Goal: Feedback & Contribution: Leave review/rating

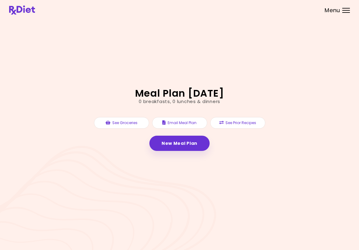
click at [344, 8] on div at bounding box center [347, 8] width 8 height 1
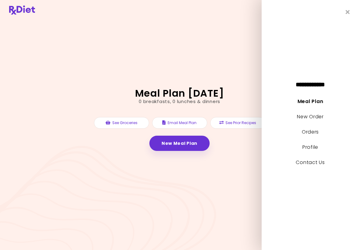
click at [313, 104] on link "Meal Plan" at bounding box center [311, 101] width 26 height 7
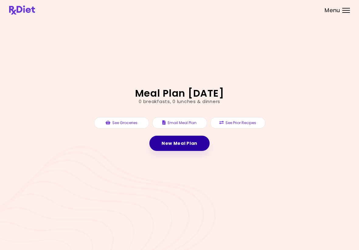
click at [183, 145] on link "New Meal Plan" at bounding box center [180, 143] width 60 height 15
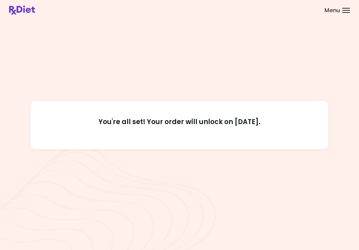
click at [332, 10] on span "Menu" at bounding box center [333, 10] width 16 height 5
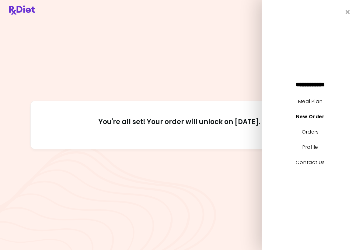
click at [311, 133] on link "Orders" at bounding box center [310, 131] width 17 height 7
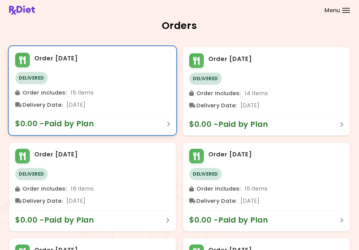
click at [65, 65] on div "Order [DATE]" at bounding box center [92, 60] width 155 height 15
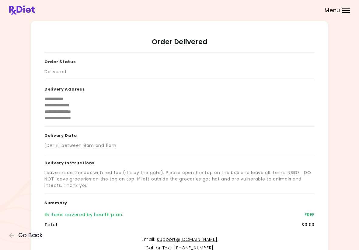
click at [105, 216] on div "15 items covered by health plan :" at bounding box center [83, 214] width 79 height 6
click at [5, 237] on div "**********" at bounding box center [179, 162] width 359 height 325
click at [14, 238] on icon "button" at bounding box center [11, 234] width 5 height 5
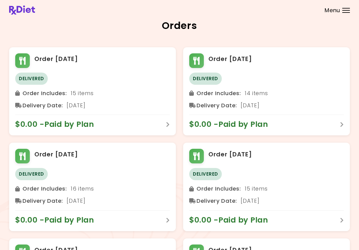
click at [354, 9] on header at bounding box center [179, 10] width 359 height 20
click at [349, 12] on div at bounding box center [347, 12] width 8 height 1
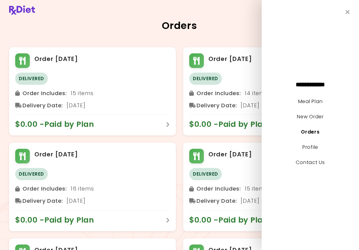
click at [309, 102] on link "Meal Plan" at bounding box center [311, 101] width 24 height 7
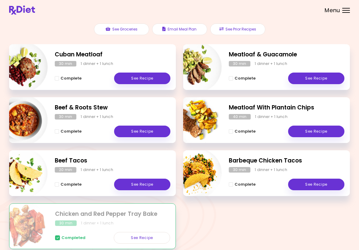
scroll to position [69, 0]
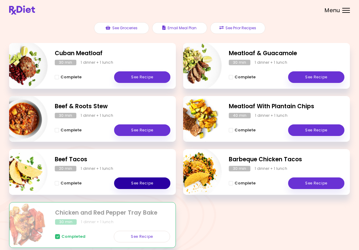
click at [147, 181] on link "See Recipe" at bounding box center [142, 183] width 56 height 12
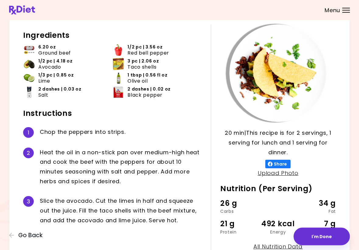
scroll to position [41, 0]
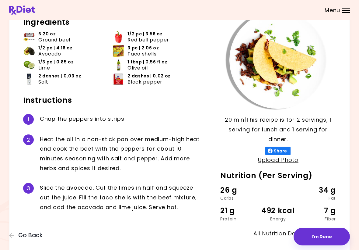
click at [327, 236] on button "I'm Done" at bounding box center [322, 237] width 56 height 18
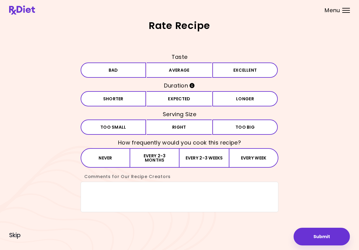
click at [234, 72] on button "Excellent" at bounding box center [245, 69] width 65 height 15
click at [175, 104] on button "Expected" at bounding box center [179, 98] width 65 height 15
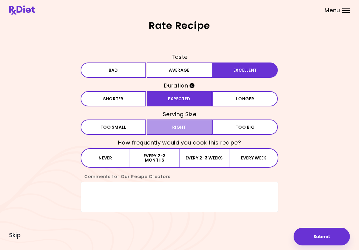
click at [182, 129] on button "Right" at bounding box center [179, 126] width 65 height 15
click at [163, 157] on button "Every 2-3 months" at bounding box center [154, 157] width 49 height 19
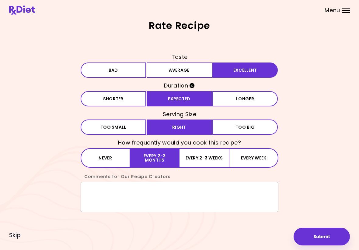
click at [102, 194] on textarea "Comments for Our Recipe Creators" at bounding box center [180, 197] width 198 height 30
type textarea "**********"
click at [323, 240] on button "Submit" at bounding box center [322, 237] width 56 height 18
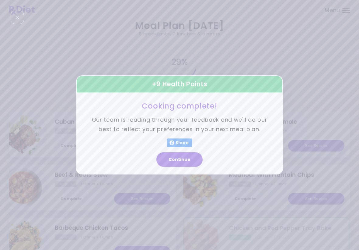
click at [181, 164] on button "Continue" at bounding box center [180, 159] width 46 height 15
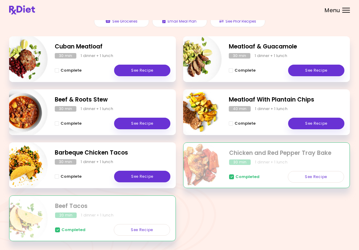
scroll to position [75, 0]
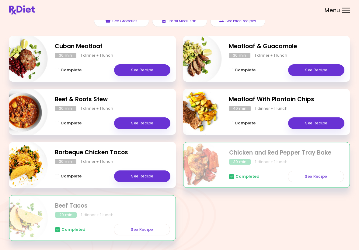
click at [153, 175] on link "See Recipe" at bounding box center [142, 177] width 56 height 12
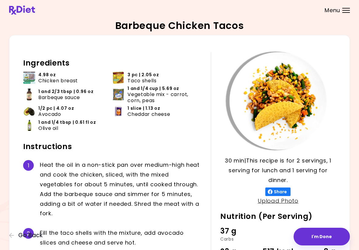
click at [326, 236] on button "I'm Done" at bounding box center [322, 237] width 56 height 18
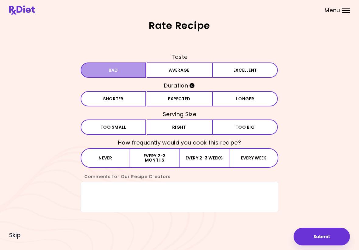
click at [140, 76] on button "Bad" at bounding box center [113, 69] width 65 height 15
click at [193, 103] on button "Expected" at bounding box center [179, 98] width 65 height 15
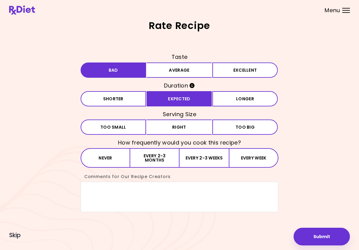
click at [191, 128] on button "Right" at bounding box center [179, 126] width 65 height 15
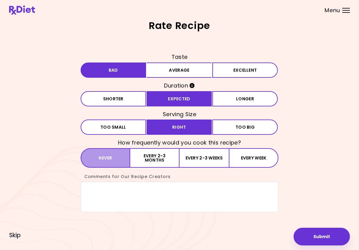
click at [118, 165] on button "Never" at bounding box center [106, 157] width 50 height 19
click at [91, 195] on textarea "Comments for Our Recipe Creators" at bounding box center [180, 197] width 198 height 30
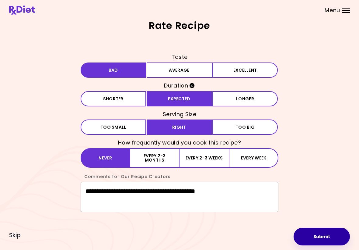
type textarea "**********"
click at [324, 239] on button "Submit" at bounding box center [322, 237] width 56 height 18
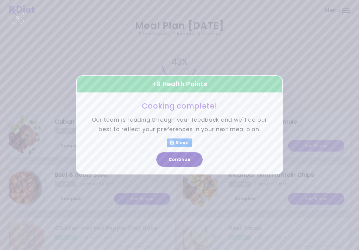
click at [186, 159] on button "Continue" at bounding box center [180, 159] width 46 height 15
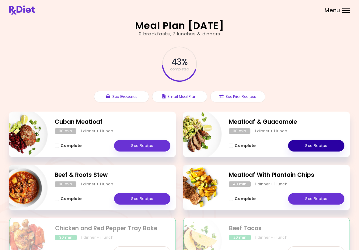
click at [313, 147] on link "See Recipe" at bounding box center [316, 146] width 56 height 12
